Goal: Register for event/course

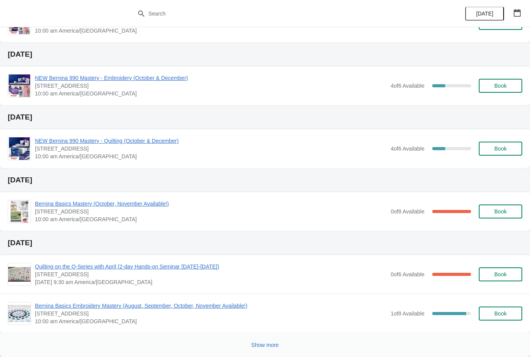
scroll to position [164, 0]
click at [264, 344] on span "Show more" at bounding box center [265, 345] width 28 height 6
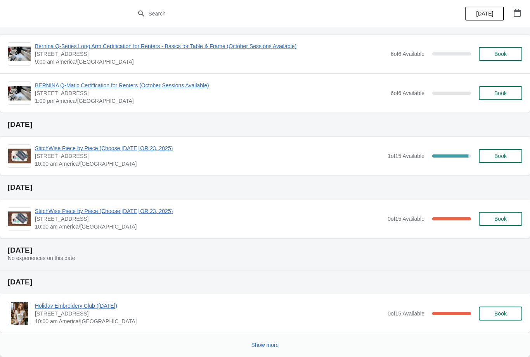
scroll to position [682, 0]
click at [269, 341] on button "Show more" at bounding box center [265, 345] width 34 height 14
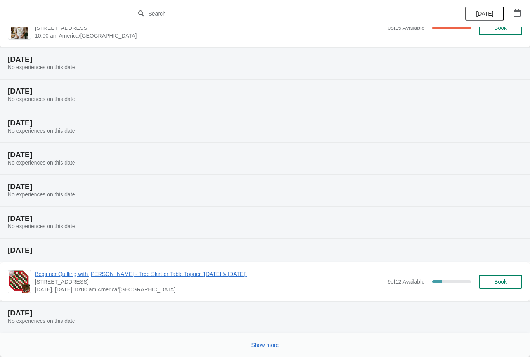
scroll to position [968, 0]
click at [270, 342] on span "Show more" at bounding box center [265, 345] width 28 height 6
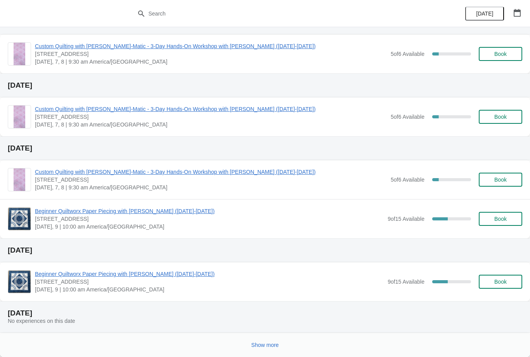
scroll to position [1478, 0]
click at [268, 343] on span "Show more" at bounding box center [265, 345] width 28 height 6
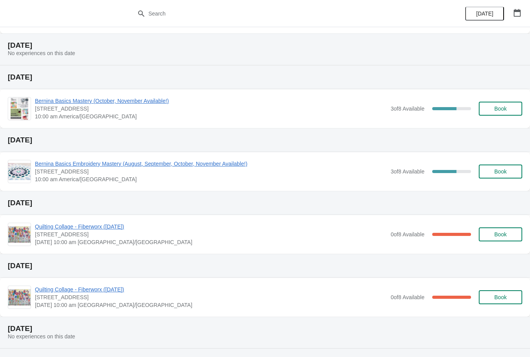
scroll to position [1746, 0]
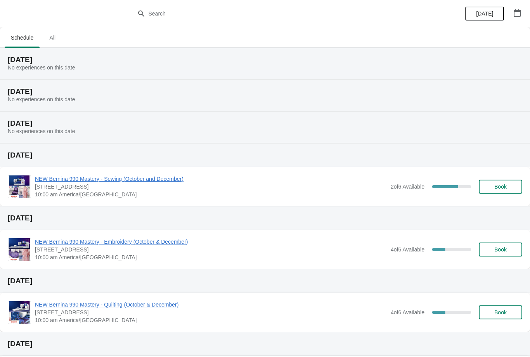
click at [517, 16] on icon "button" at bounding box center [516, 13] width 7 height 8
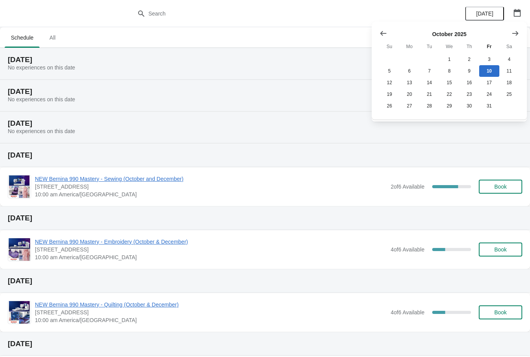
click at [517, 34] on icon "Show next month, November 2025" at bounding box center [515, 33] width 6 height 5
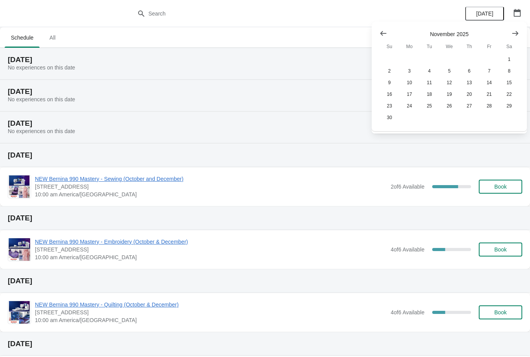
click at [514, 32] on icon "Show next month, December 2025" at bounding box center [515, 33] width 8 height 8
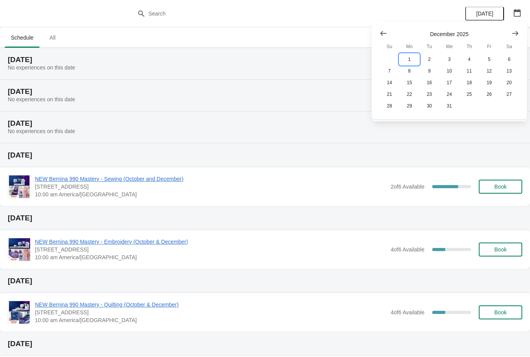
click at [414, 59] on button "1" at bounding box center [409, 59] width 20 height 12
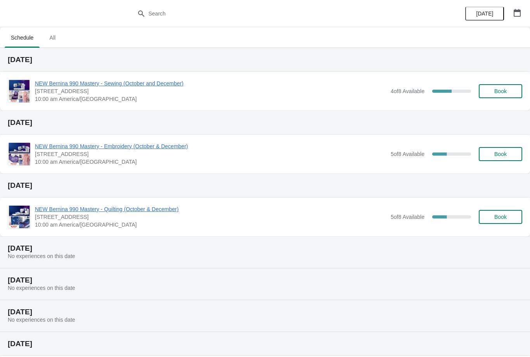
click at [316, 86] on span "NEW Bernina 990 Mastery - Sewing (October and December)" at bounding box center [211, 83] width 352 height 8
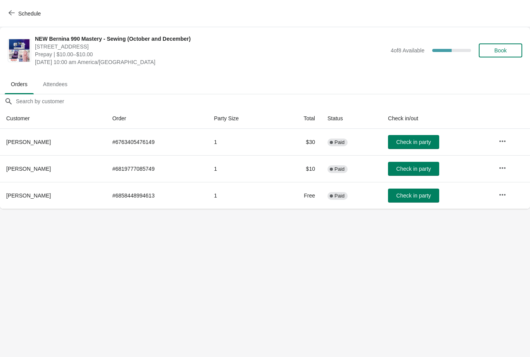
click at [13, 14] on icon "button" at bounding box center [12, 13] width 6 height 6
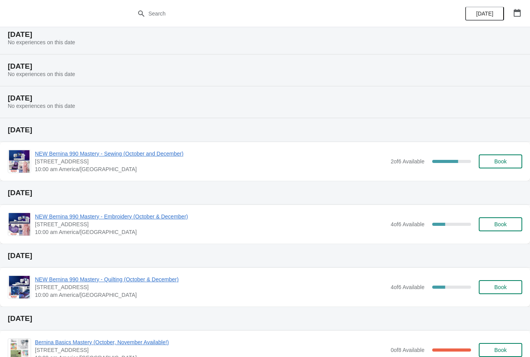
scroll to position [27, 0]
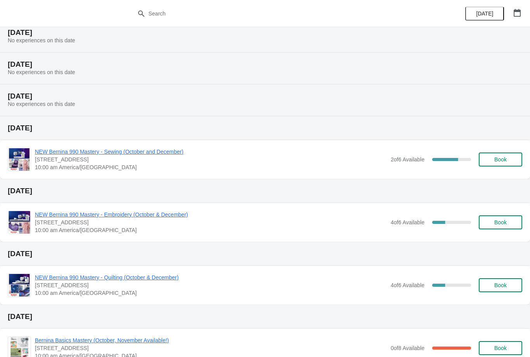
click at [520, 11] on icon "button" at bounding box center [516, 13] width 7 height 8
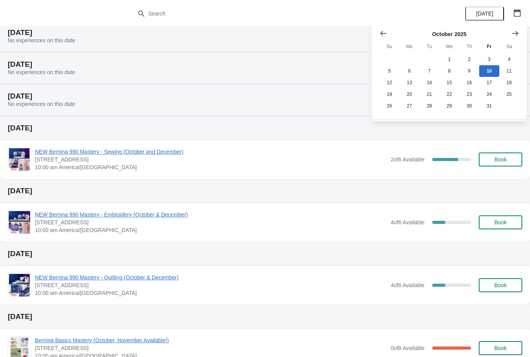
click at [514, 31] on icon "Show next month, November 2025" at bounding box center [515, 33] width 8 height 8
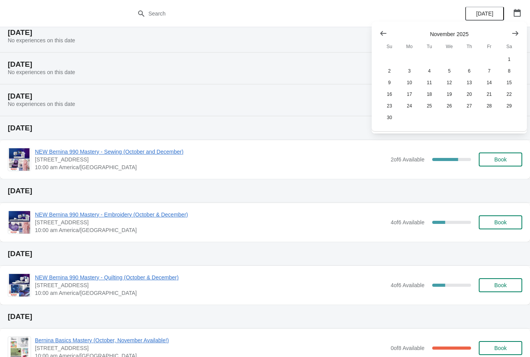
click at [517, 31] on icon "Show next month, December 2025" at bounding box center [515, 33] width 8 height 8
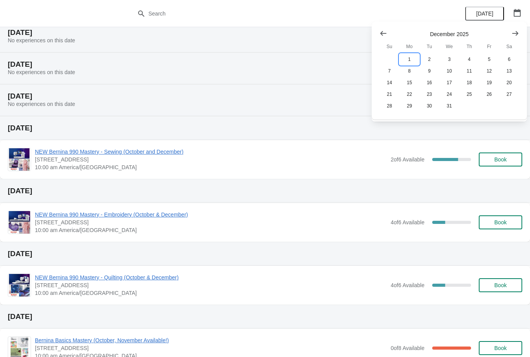
click at [407, 58] on button "1" at bounding box center [409, 59] width 20 height 12
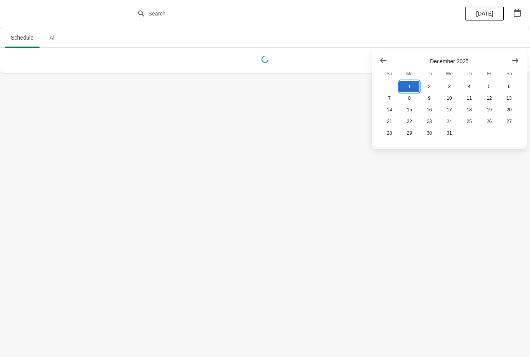
scroll to position [0, 0]
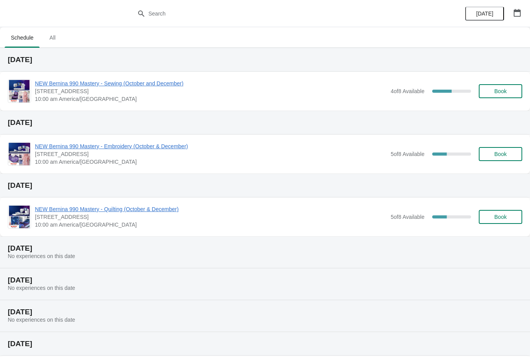
click at [162, 150] on span "NEW Bernina 990 Mastery - Embroidery (October & December)" at bounding box center [211, 146] width 352 height 8
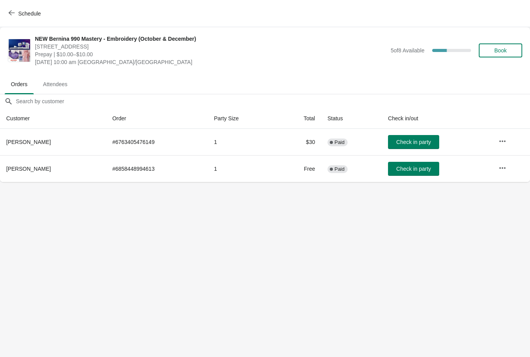
click at [14, 15] on icon "button" at bounding box center [12, 13] width 6 height 6
